Goal: Task Accomplishment & Management: Use online tool/utility

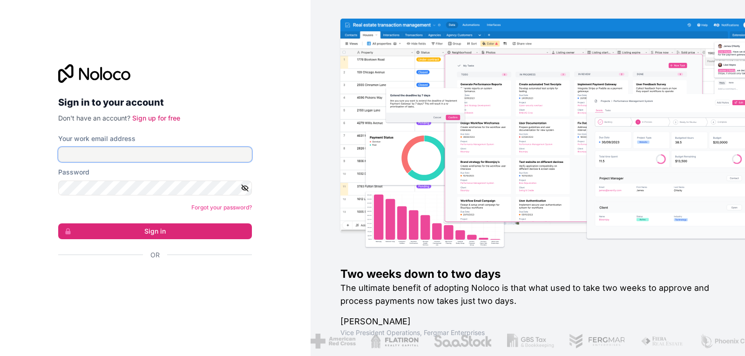
click at [176, 158] on input "Your work email address" at bounding box center [155, 154] width 194 height 15
type input "office@"
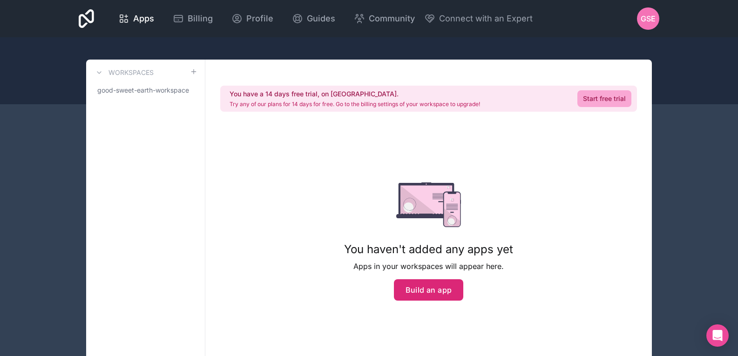
click at [422, 287] on button "Build an app" at bounding box center [429, 290] width 70 height 21
